Goal: Information Seeking & Learning: Learn about a topic

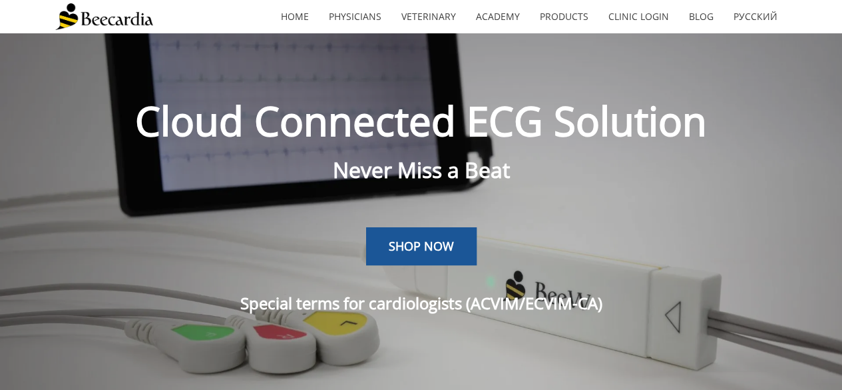
click at [712, 239] on div "SHOP NOW" at bounding box center [421, 227] width 732 height 75
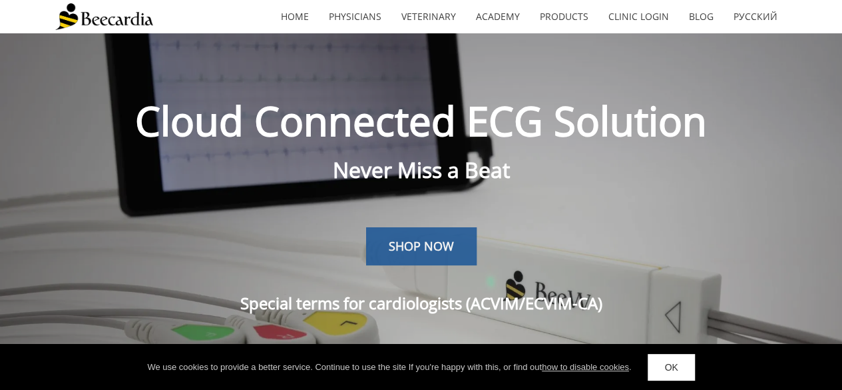
click at [446, 247] on span "SHOP NOW" at bounding box center [421, 246] width 65 height 16
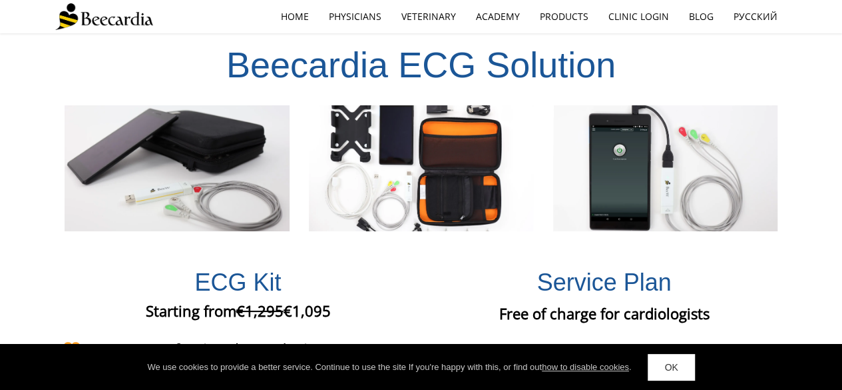
scroll to position [2446, 0]
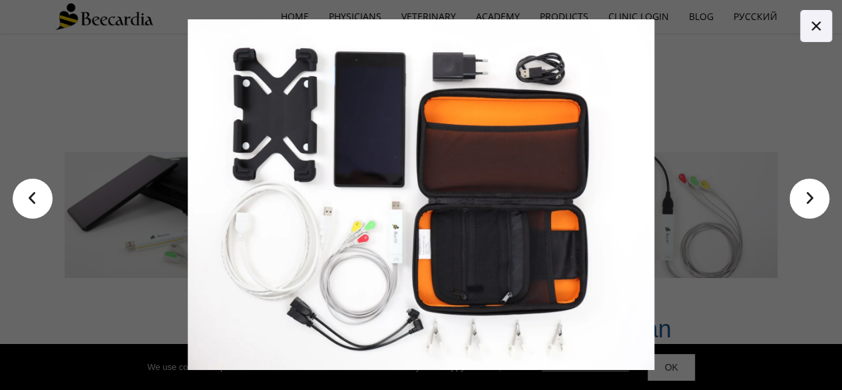
click at [804, 203] on link ">" at bounding box center [810, 198] width 40 height 40
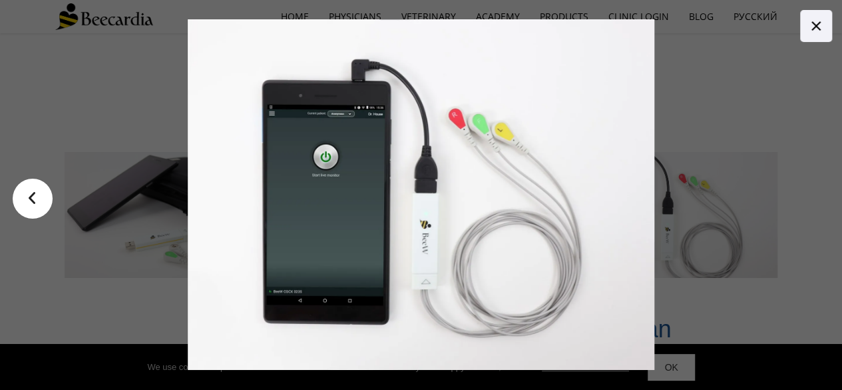
click at [804, 203] on div at bounding box center [567, 194] width 758 height 350
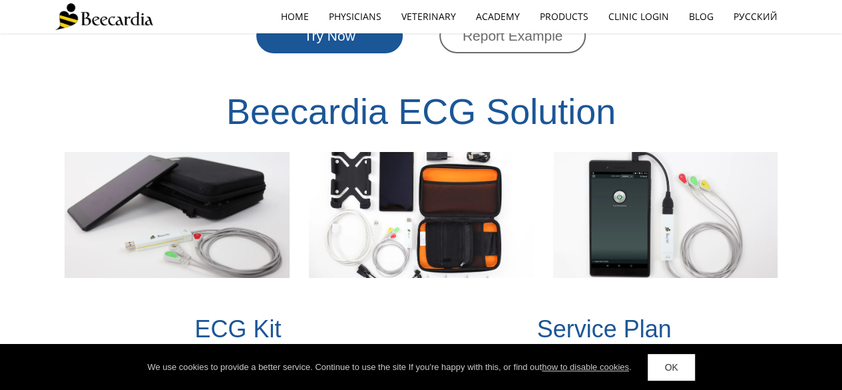
click at [804, 203] on div "Beecardia ECG Solution" at bounding box center [421, 178] width 842 height 226
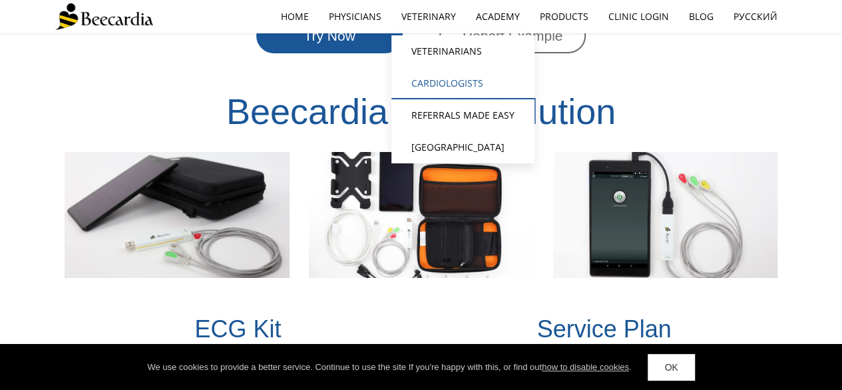
click at [459, 75] on link "Cardiologists" at bounding box center [463, 83] width 143 height 32
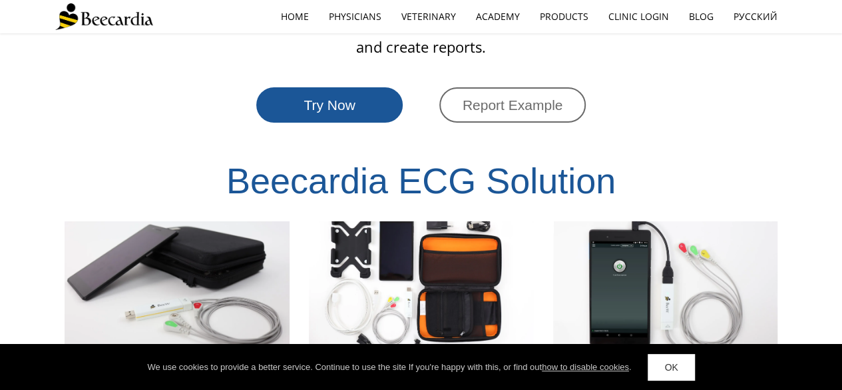
scroll to position [2397, 0]
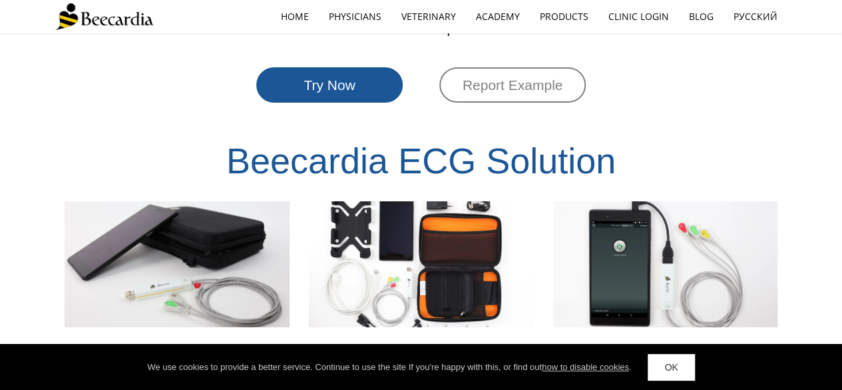
click at [535, 77] on span "Report Example" at bounding box center [513, 84] width 101 height 15
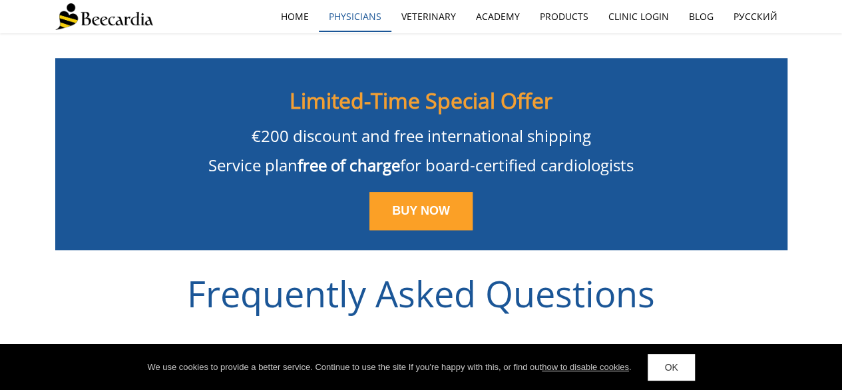
scroll to position [2797, 0]
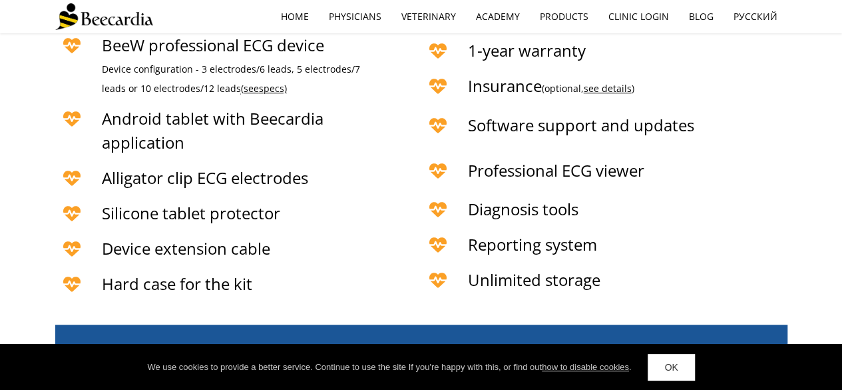
scroll to position [2496, 0]
